Goal: Task Accomplishment & Management: Complete application form

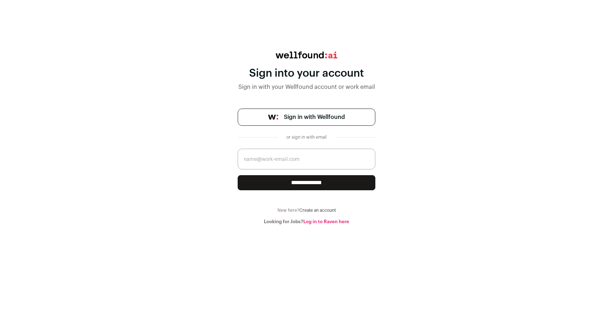
click at [309, 115] on span "Sign in with Wellfound" at bounding box center [314, 117] width 61 height 9
click at [306, 121] on span "Sign in with Wellfound" at bounding box center [314, 117] width 61 height 9
click at [288, 113] on span "Sign in with Wellfound" at bounding box center [314, 117] width 61 height 9
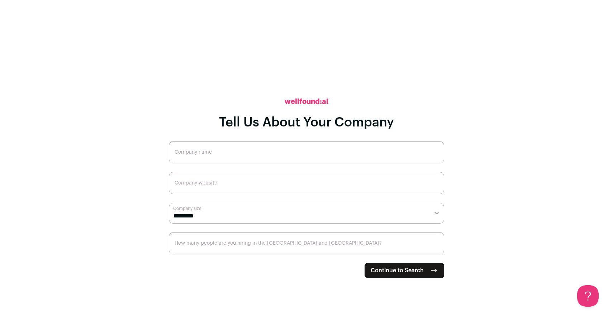
click at [389, 274] on span "Continue to Search" at bounding box center [397, 271] width 53 height 9
click at [387, 270] on span "Continue to Search" at bounding box center [397, 271] width 53 height 9
click at [274, 154] on input "Company name" at bounding box center [307, 152] width 276 height 22
